Goal: Navigation & Orientation: Locate item on page

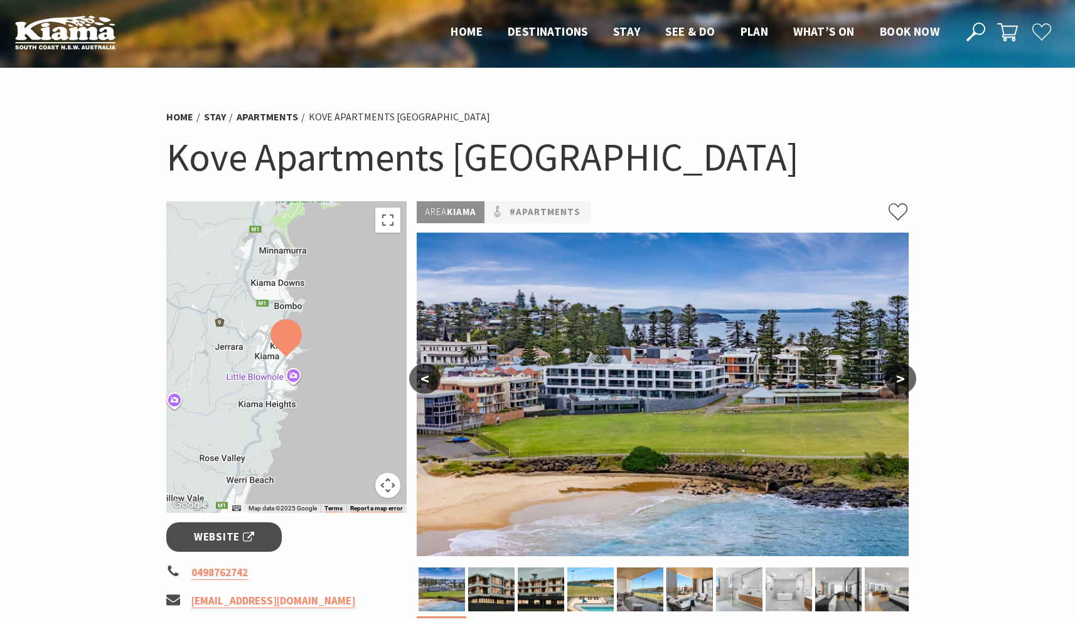
click at [904, 377] on button ">" at bounding box center [900, 379] width 31 height 30
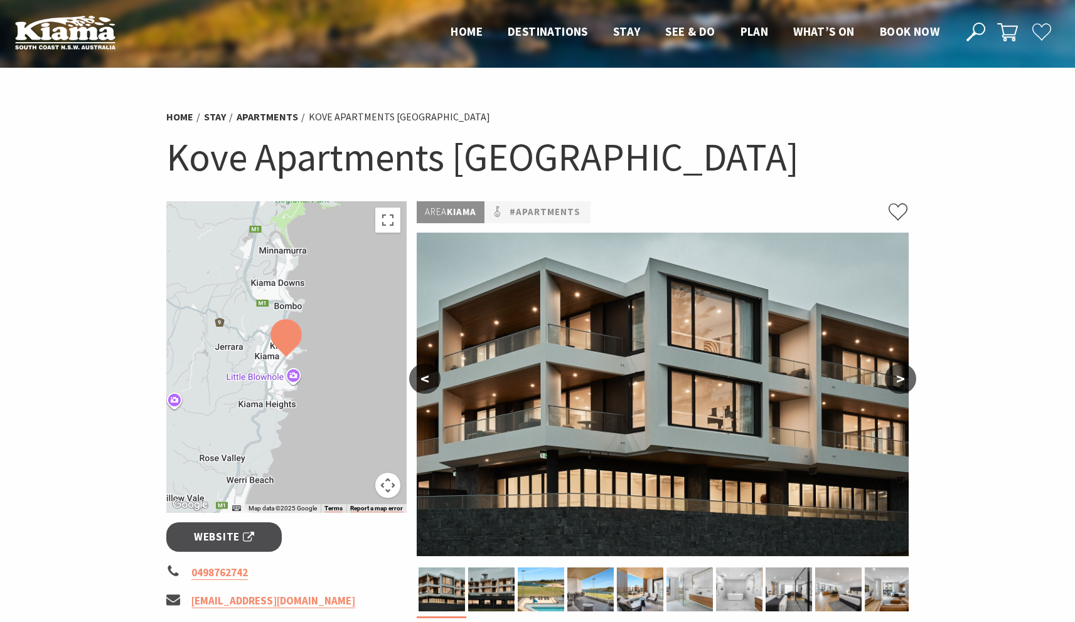
click at [904, 378] on button ">" at bounding box center [900, 379] width 31 height 30
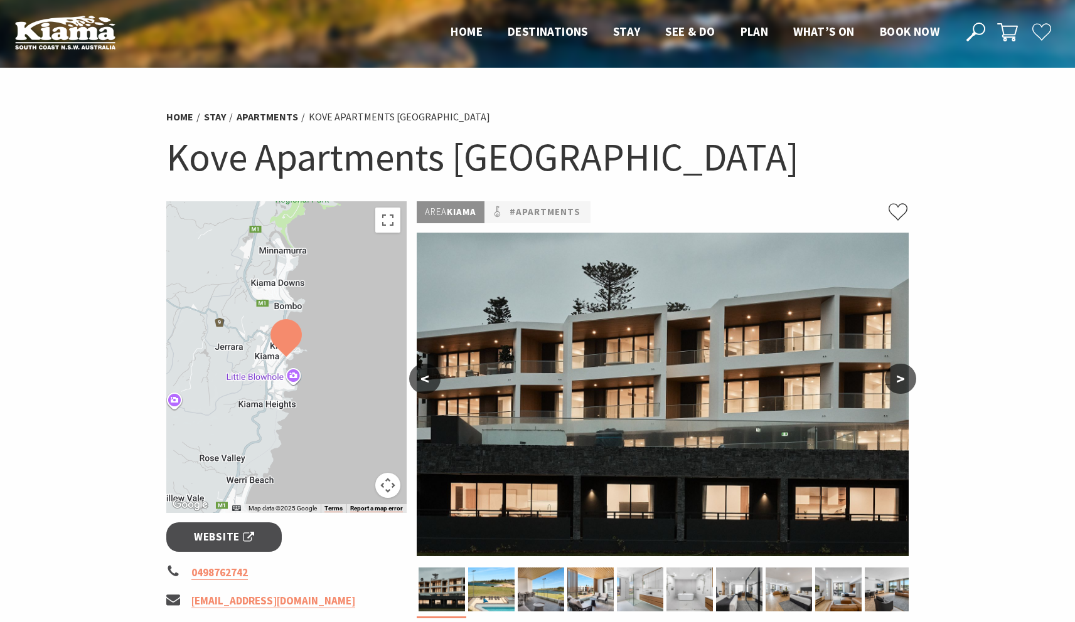
click at [904, 378] on button ">" at bounding box center [900, 379] width 31 height 30
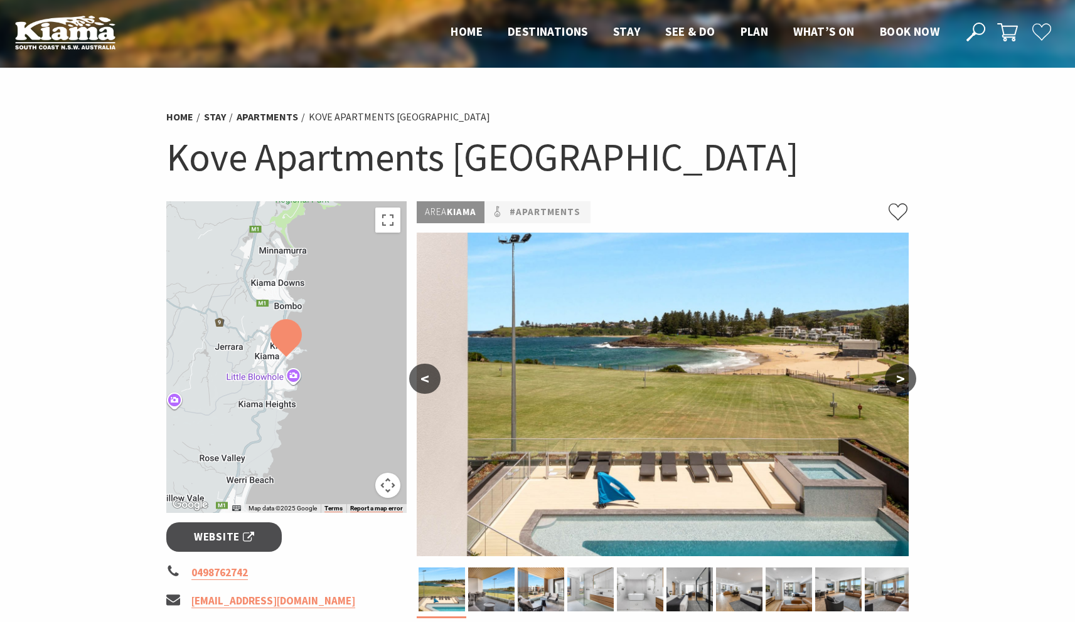
click at [904, 378] on button ">" at bounding box center [900, 379] width 31 height 30
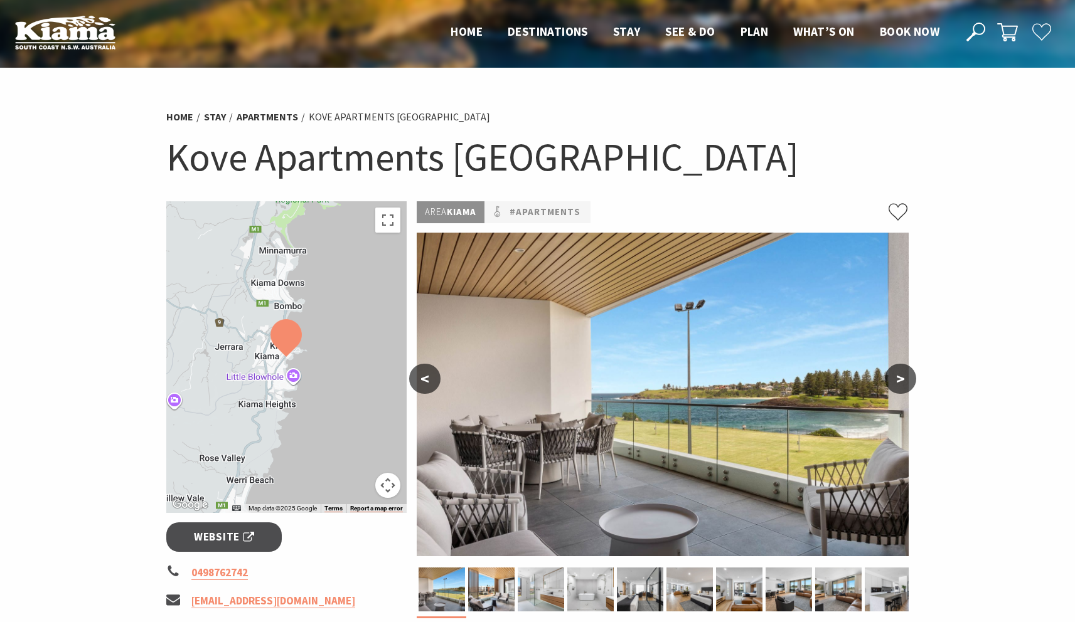
click at [905, 381] on button ">" at bounding box center [900, 379] width 31 height 30
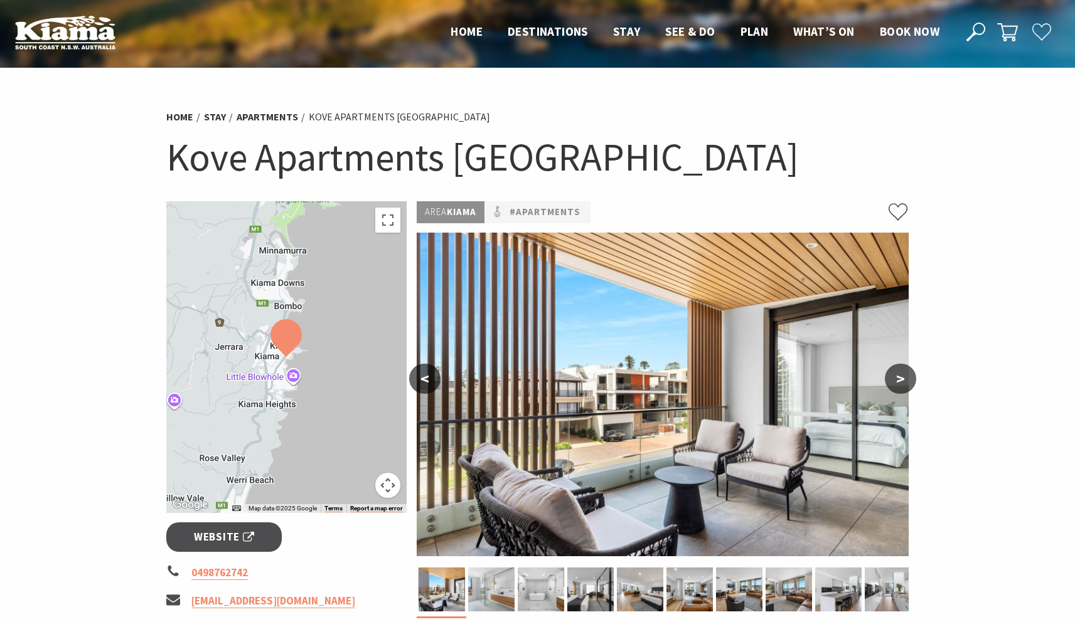
click at [905, 383] on button ">" at bounding box center [900, 379] width 31 height 30
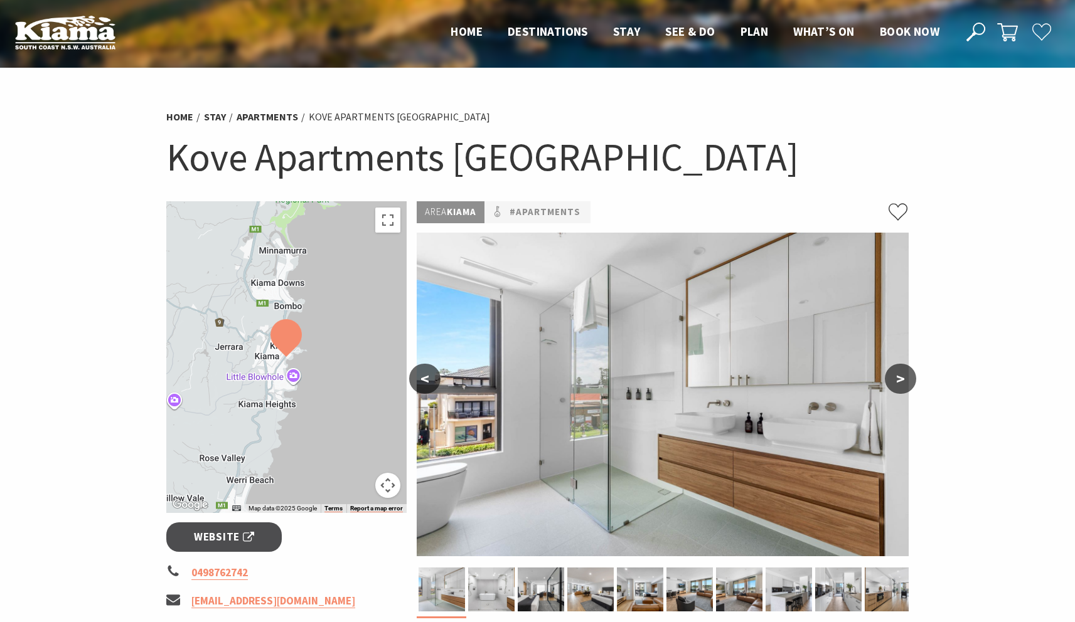
click at [905, 386] on button ">" at bounding box center [900, 379] width 31 height 30
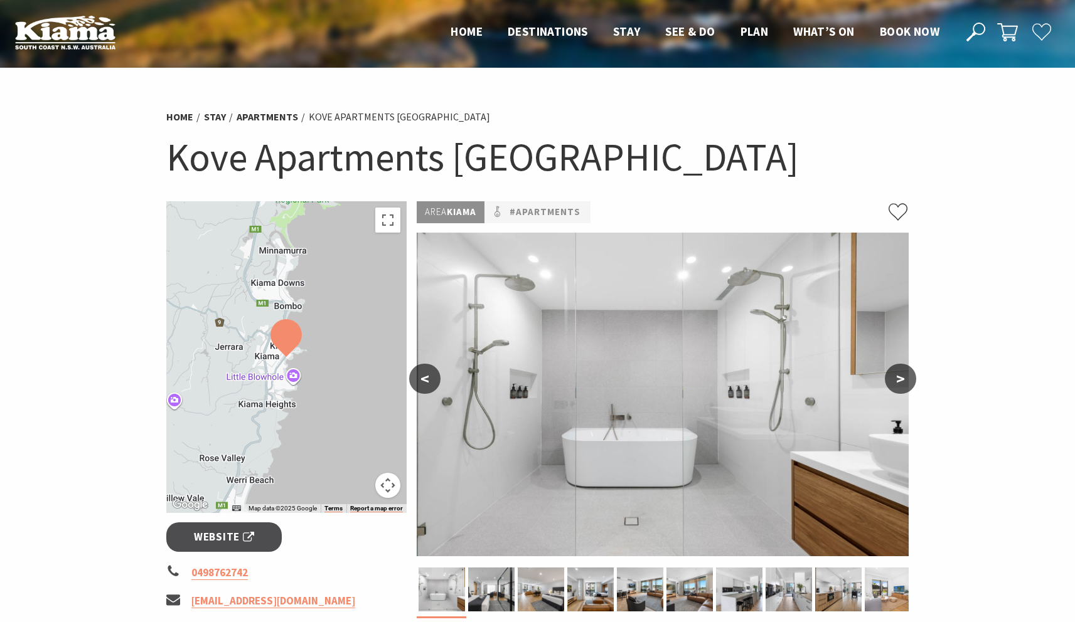
click at [904, 386] on button ">" at bounding box center [900, 379] width 31 height 30
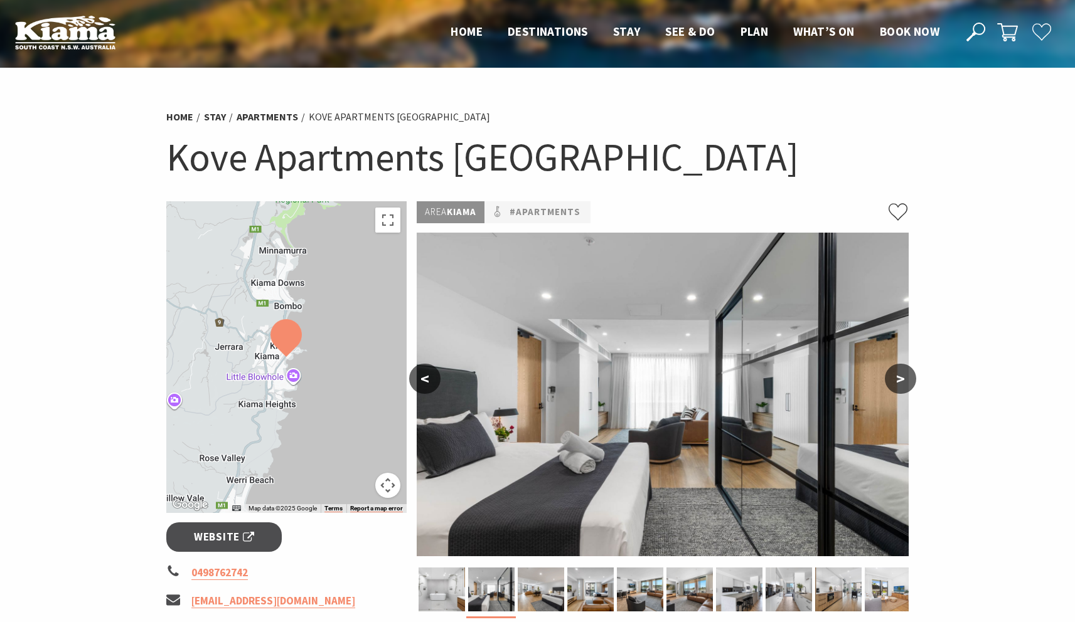
click at [904, 386] on button ">" at bounding box center [900, 379] width 31 height 30
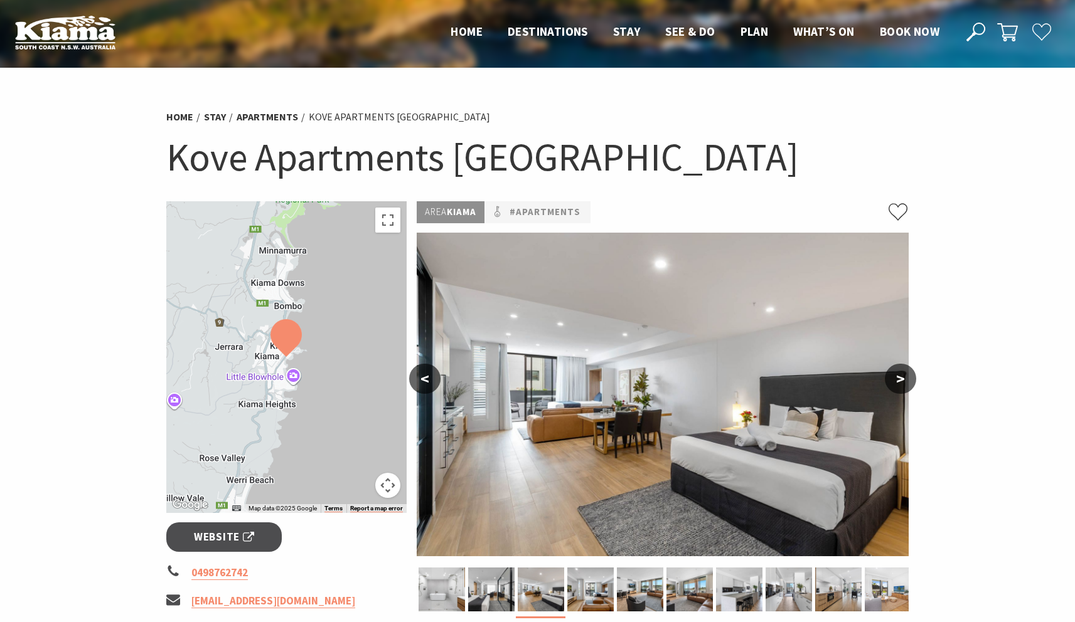
click at [904, 386] on button ">" at bounding box center [900, 379] width 31 height 30
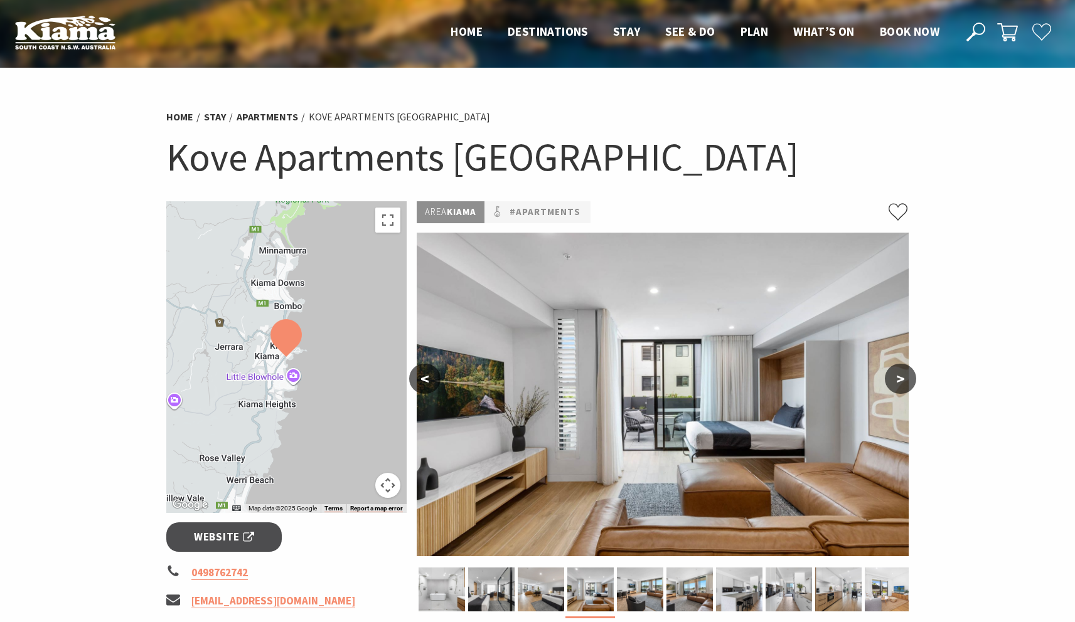
click at [904, 386] on button ">" at bounding box center [900, 379] width 31 height 30
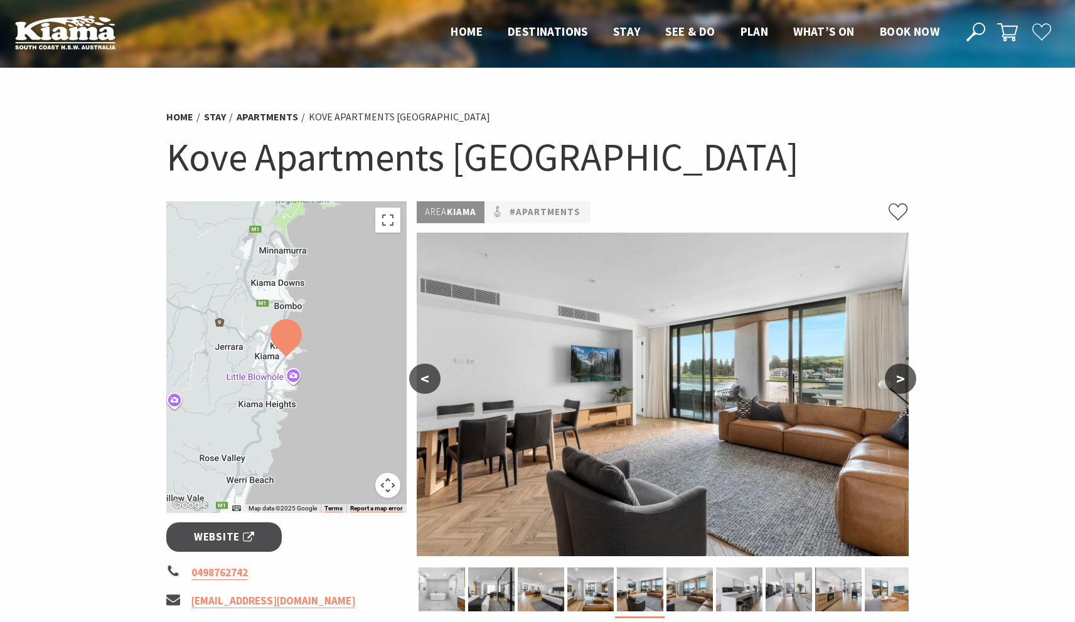
click at [905, 387] on button ">" at bounding box center [900, 379] width 31 height 30
